Goal: Task Accomplishment & Management: Manage account settings

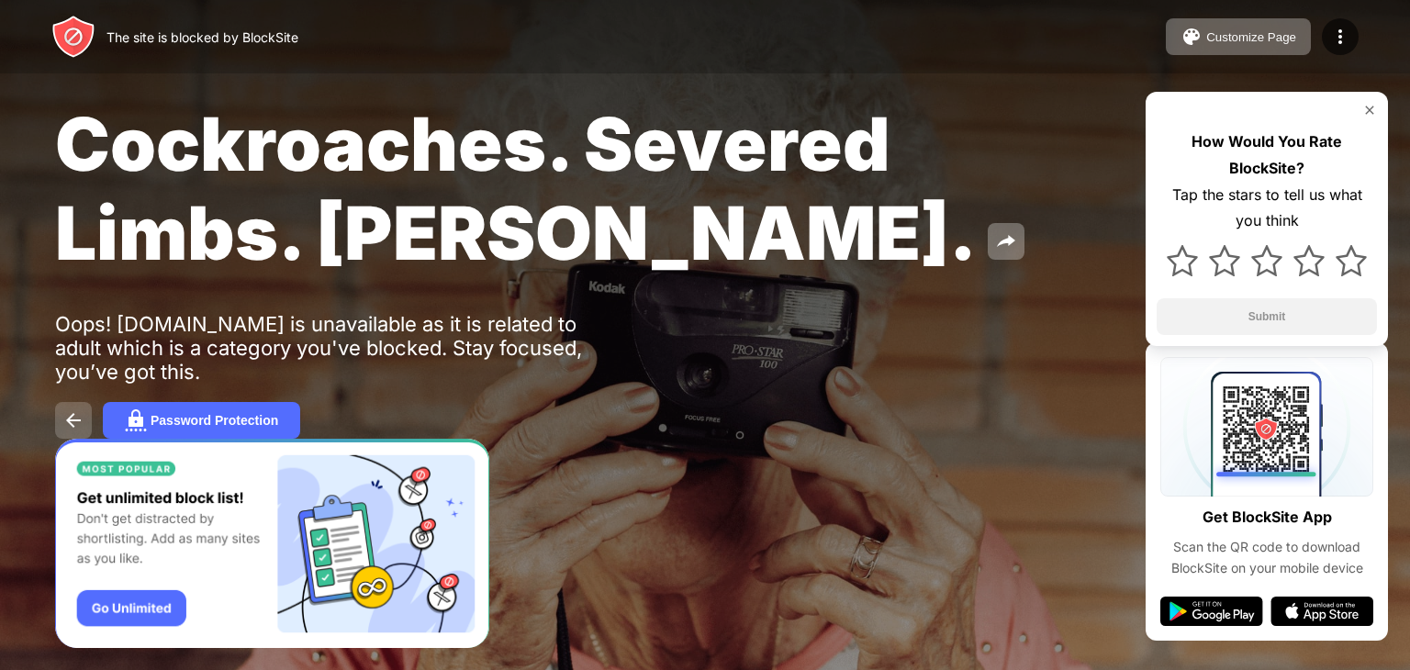
click at [61, 430] on button at bounding box center [73, 420] width 37 height 37
click at [1369, 107] on img at bounding box center [1369, 110] width 15 height 15
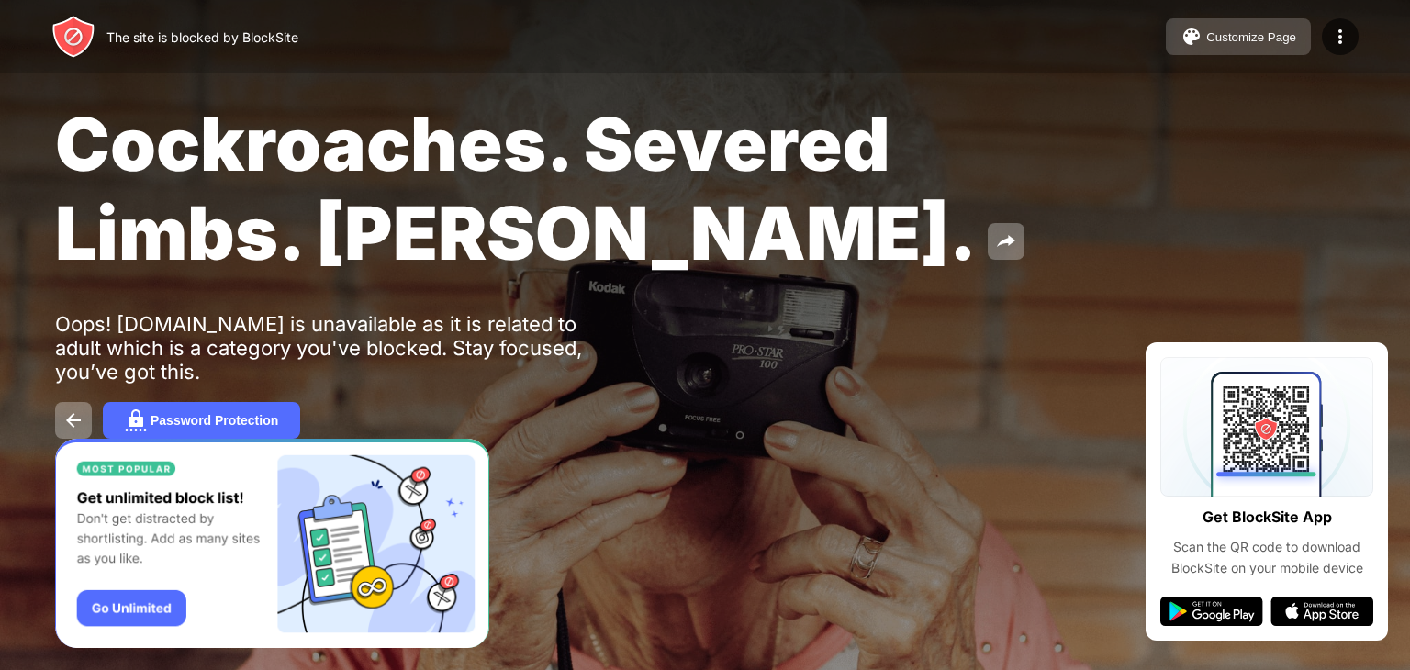
click at [1281, 43] on div "Customize Page" at bounding box center [1251, 37] width 90 height 14
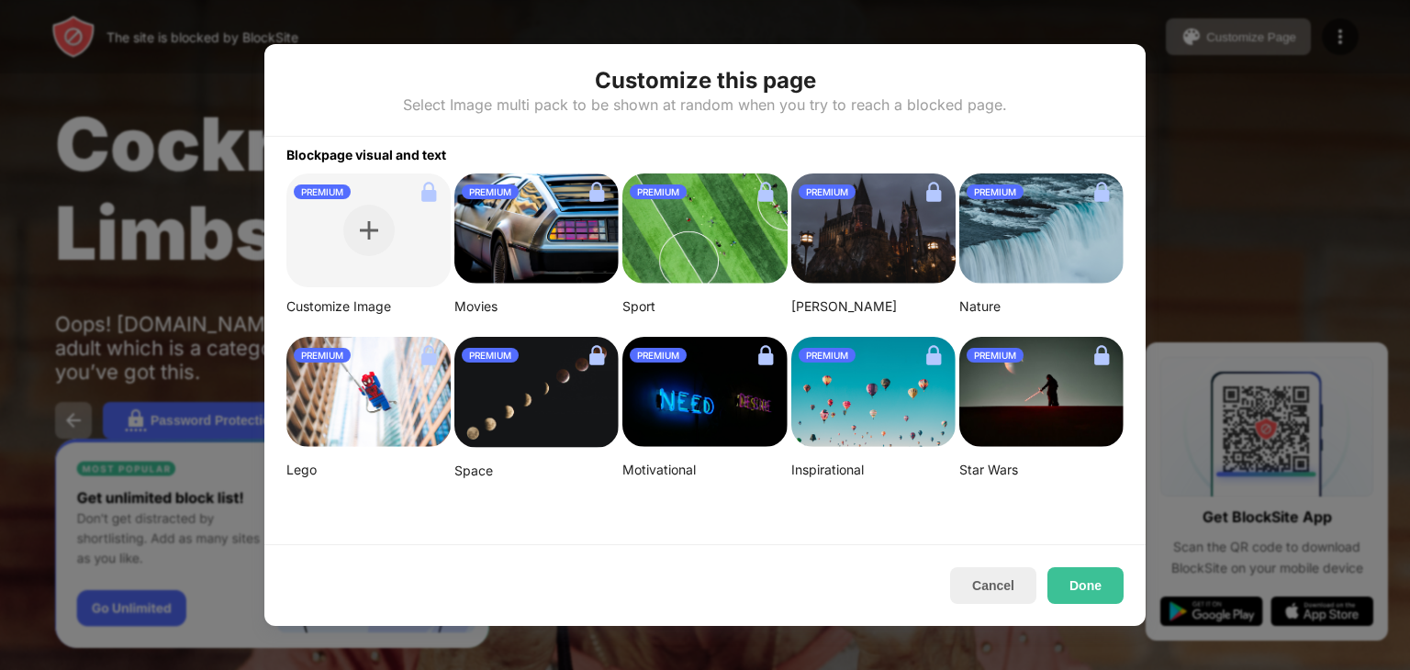
click at [1310, 168] on div at bounding box center [705, 335] width 1410 height 670
